Goal: Task Accomplishment & Management: Complete application form

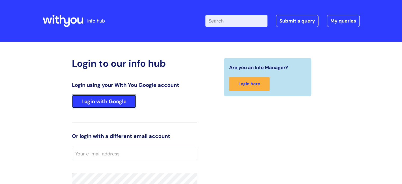
click at [97, 98] on link "Login with Google" at bounding box center [104, 101] width 64 height 14
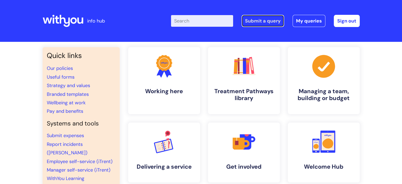
click at [275, 21] on link "Submit a query" at bounding box center [263, 21] width 43 height 12
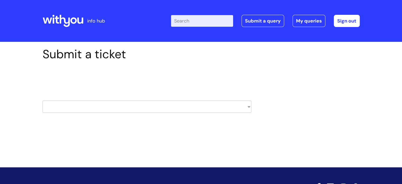
click at [68, 101] on select "HR / People IT and Support Clinical Drug Alerts Finance Accounts Data Support T…" at bounding box center [147, 107] width 209 height 12
select select "data_protection"
click at [43, 101] on select "HR / People IT and Support Clinical Drug Alerts Finance Accounts Data Support T…" at bounding box center [147, 107] width 209 height 12
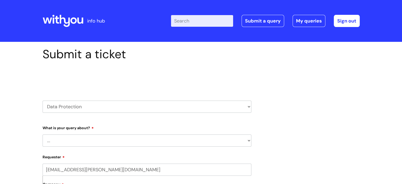
click at [125, 136] on select "... Data Protection Impact Assessment IG/Data breach Information Sharing Agreem…" at bounding box center [147, 140] width 209 height 12
select select "Information Sharing Agreements"
click at [43, 134] on select "... Data Protection Impact Assessment IG/Data breach Information Sharing Agreem…" at bounding box center [147, 140] width 209 height 12
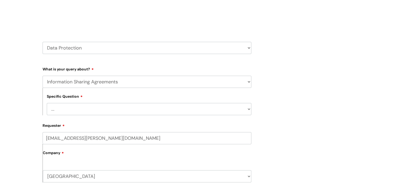
scroll to position [95, 0]
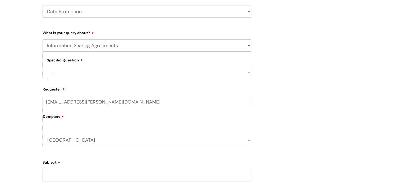
click at [178, 70] on select "... New ISA request Ongoing ISA request" at bounding box center [149, 73] width 205 height 12
select select "New ISA request"
click at [47, 67] on select "... New ISA request Ongoing ISA request" at bounding box center [149, 73] width 205 height 12
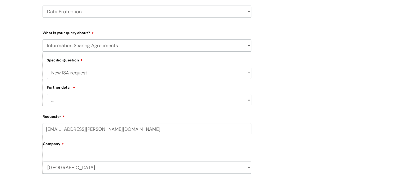
click at [124, 101] on select "... External request/template Sign off required Template/guidance required" at bounding box center [149, 100] width 205 height 12
select select "Template/guidance required"
click at [47, 94] on select "... External request/template Sign off required Template/guidance required" at bounding box center [149, 100] width 205 height 12
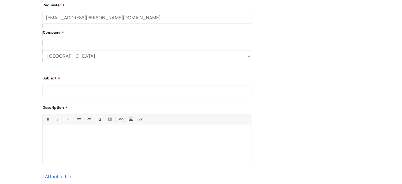
scroll to position [211, 0]
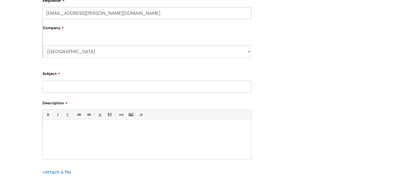
click at [130, 84] on input "Subject" at bounding box center [147, 86] width 209 height 12
type input "ISA- Shropshire Pubwatch"
click at [84, 136] on div at bounding box center [147, 140] width 208 height 37
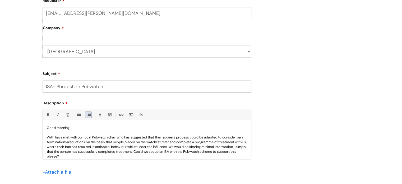
scroll to position [0, 0]
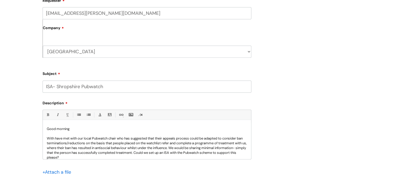
click at [109, 139] on p "With have met with our local Pubwatch chair who has suggested that their appeal…" at bounding box center [147, 148] width 201 height 24
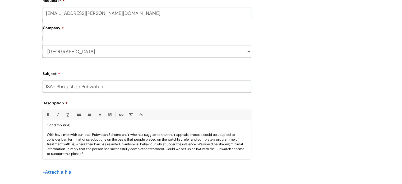
scroll to position [4, 0]
click at [122, 143] on p "With have met with our local Pubwatch Scheme chair who has suggested that their…" at bounding box center [147, 143] width 201 height 24
click at [157, 152] on p "With have met with our local Pubwatch Scheme chair who has suggested that their…" at bounding box center [147, 143] width 201 height 24
click at [54, 134] on p "With have met with our local Pubwatch Scheme chair who has suggested that their…" at bounding box center [147, 143] width 201 height 24
click at [77, 149] on p "We have met with our local Pubwatch Scheme chair who has suggested that their a…" at bounding box center [147, 143] width 201 height 24
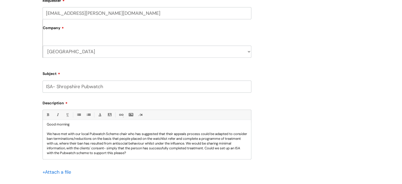
click at [180, 158] on div "Good morning We have met with our local Pubwatch Scheme chair who has suggested…" at bounding box center [147, 140] width 208 height 37
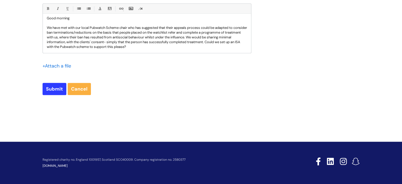
scroll to position [317, 0]
click at [51, 90] on input "Submit" at bounding box center [55, 89] width 24 height 12
type input "Please Wait..."
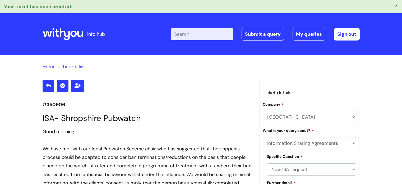
select select "Information Sharing Agreements"
select select "New ISA request"
select select "Template/guidance required"
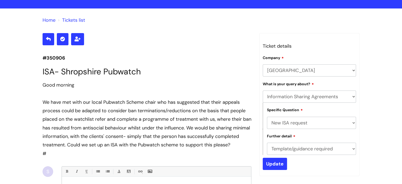
scroll to position [44, 0]
